Goal: Task Accomplishment & Management: Use online tool/utility

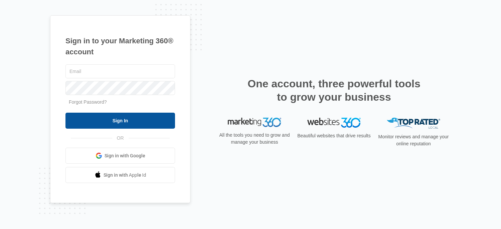
type input "[PERSON_NAME][EMAIL_ADDRESS][DOMAIN_NAME]"
click at [142, 126] on input "Sign In" at bounding box center [119, 121] width 109 height 16
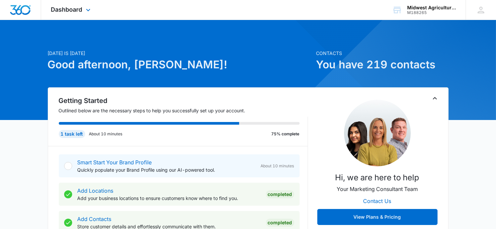
click at [83, 10] on div "Dashboard Apps Reputation Websites Forms CRM Email Social Shop Payments POS Ads…" at bounding box center [71, 10] width 61 height 20
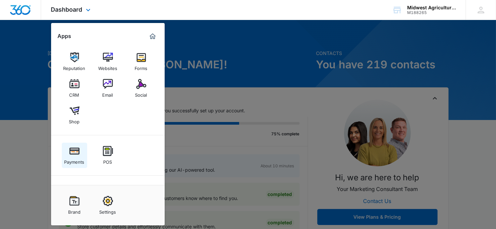
click at [78, 160] on div "Payments" at bounding box center [74, 160] width 20 height 9
